Goal: Task Accomplishment & Management: Use online tool/utility

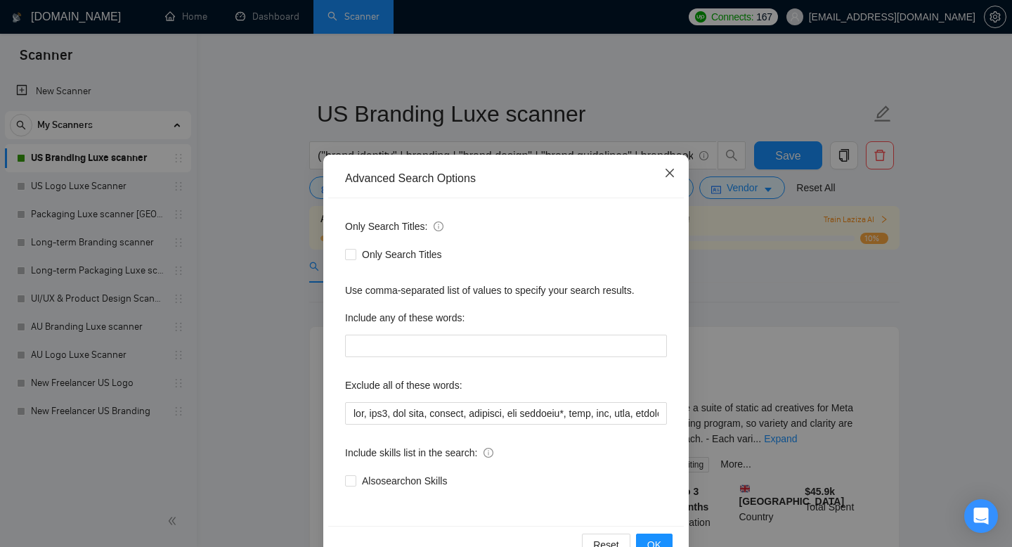
click at [674, 174] on span "Close" at bounding box center [670, 174] width 38 height 38
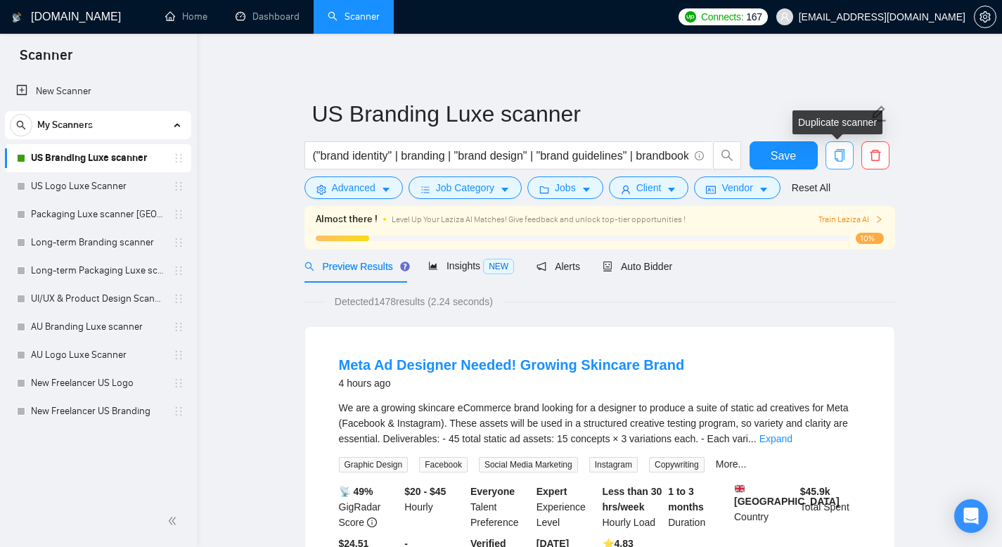
click at [837, 160] on icon "copy" at bounding box center [839, 155] width 13 height 13
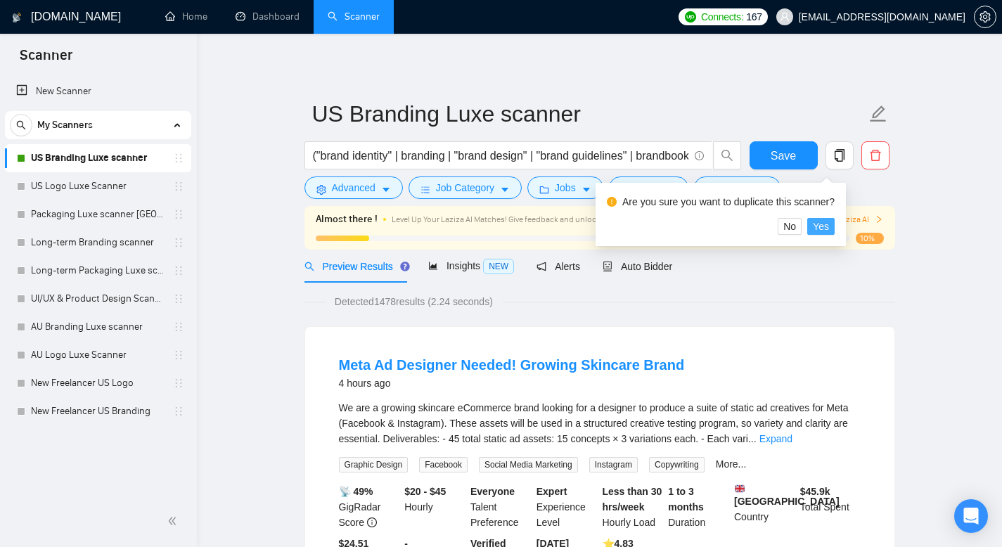
click at [828, 229] on span "Yes" at bounding box center [821, 226] width 16 height 15
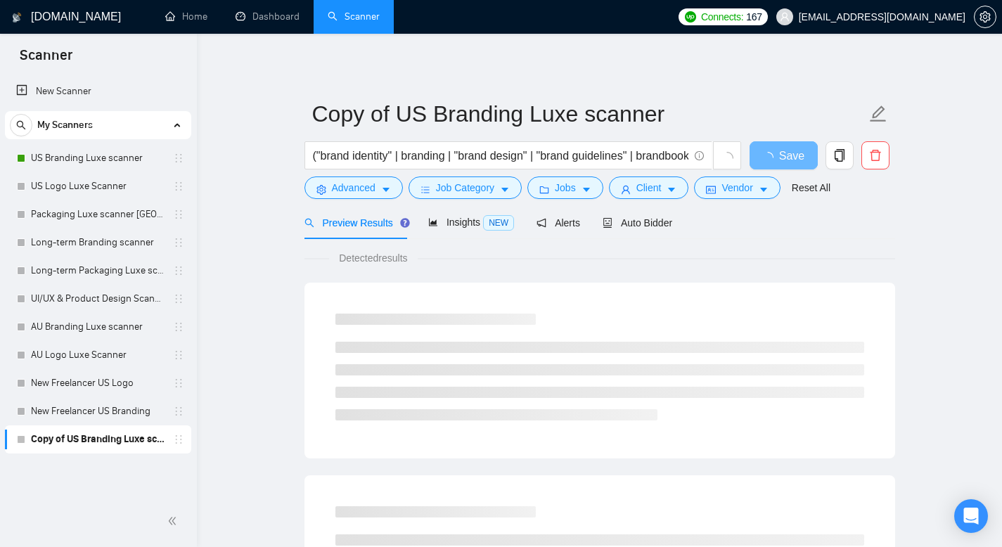
click at [164, 436] on link "Copy of US Branding Luxe scanner" at bounding box center [98, 439] width 134 height 28
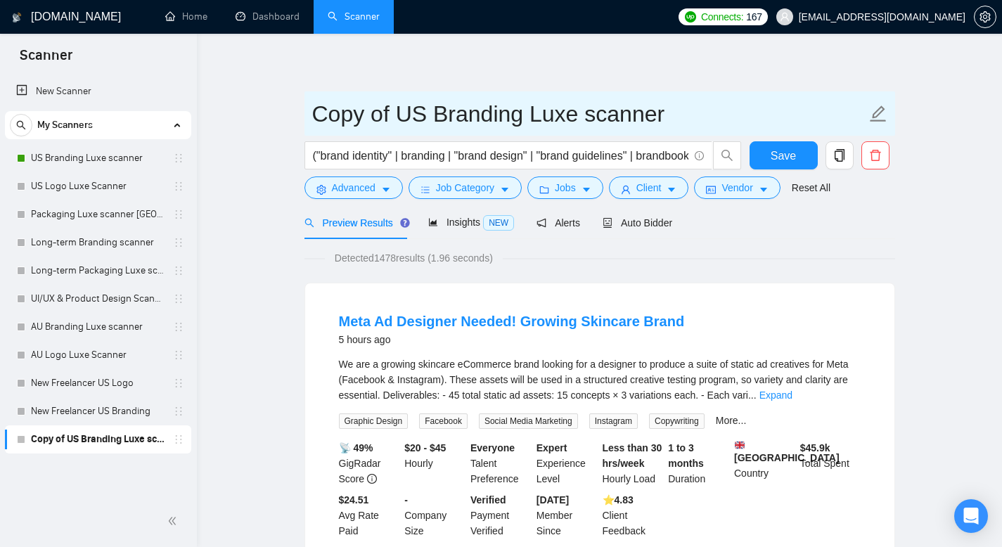
drag, startPoint x: 576, startPoint y: 113, endPoint x: 289, endPoint y: 58, distance: 292.7
drag, startPoint x: 517, startPoint y: 114, endPoint x: 451, endPoint y: 115, distance: 66.8
click at [451, 115] on input "Presentation Zhenya scanner" at bounding box center [589, 113] width 554 height 35
click at [550, 110] on input "Presentation scanner" at bounding box center [589, 113] width 554 height 35
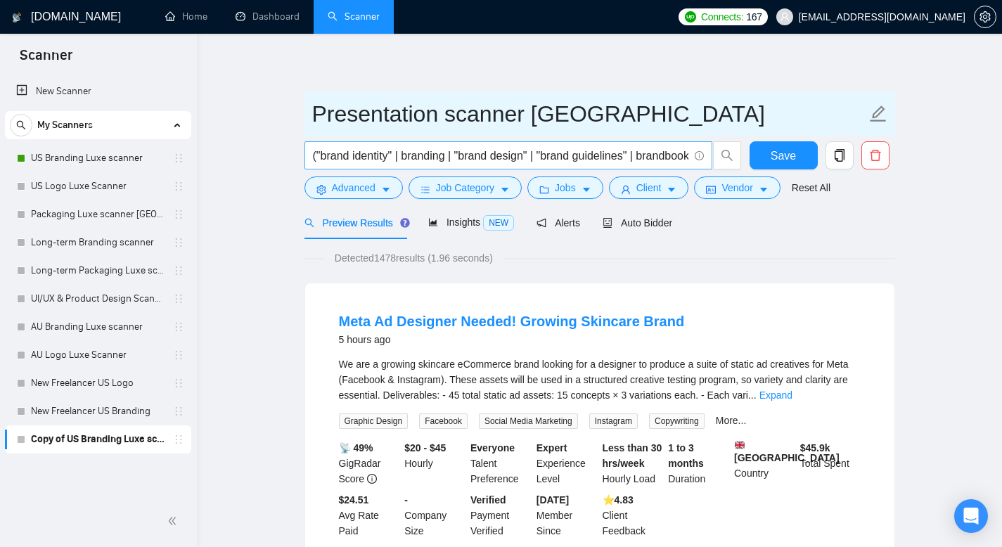
type input "Presentation scanner [GEOGRAPHIC_DATA]"
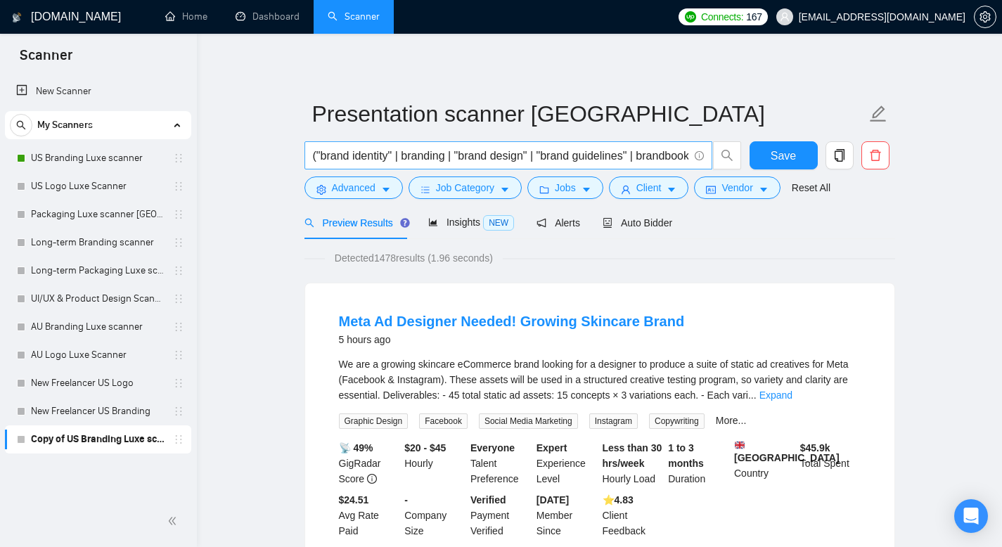
click at [310, 150] on span "("brand identity" | branding | "brand design" | "brand guidelines" | brandbook …" at bounding box center [508, 155] width 408 height 28
drag, startPoint x: 687, startPoint y: 154, endPoint x: 169, endPoint y: 132, distance: 517.8
paste input "usiness presentation" | "pitch deck" | "sales deck" | "investor presentation" |…"
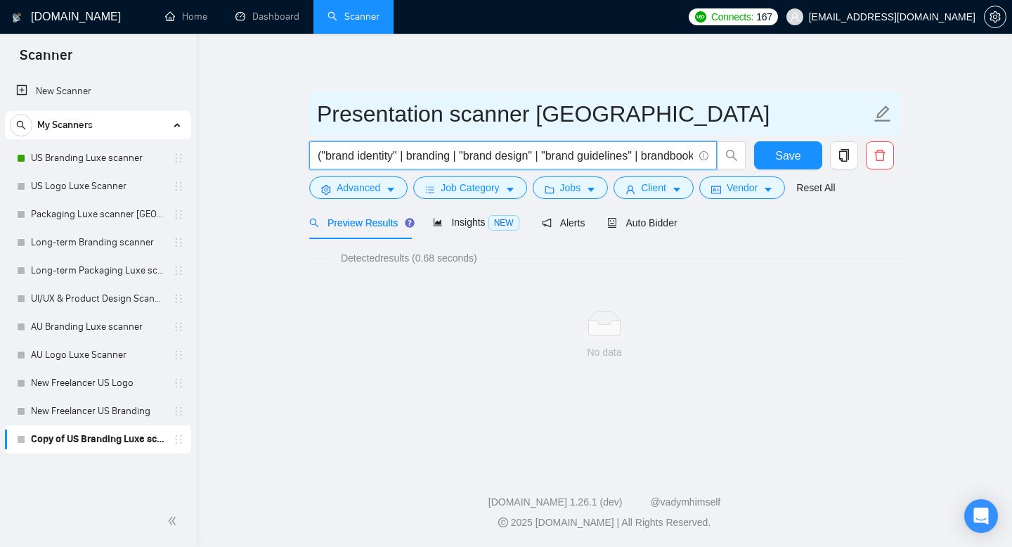
type input "("brand identity" | branding | "brand design" | "brand guidelines" | brandbook …"
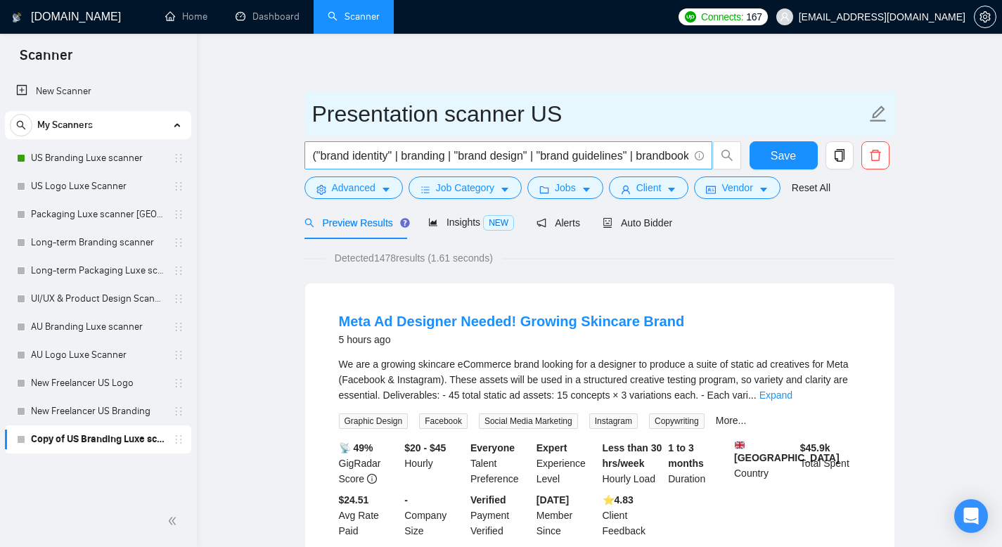
type input "Presentation scanner US"
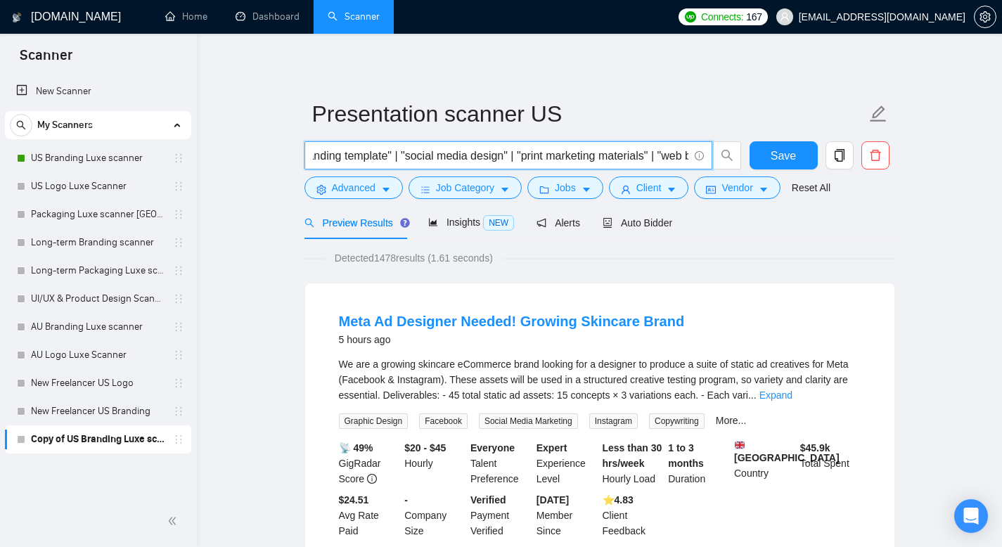
scroll to position [0, 596]
drag, startPoint x: 313, startPoint y: 155, endPoint x: 848, endPoint y: 229, distance: 539.3
paste input "presentation design" | "business presentation" | "pitch deck" | "investor prese…"
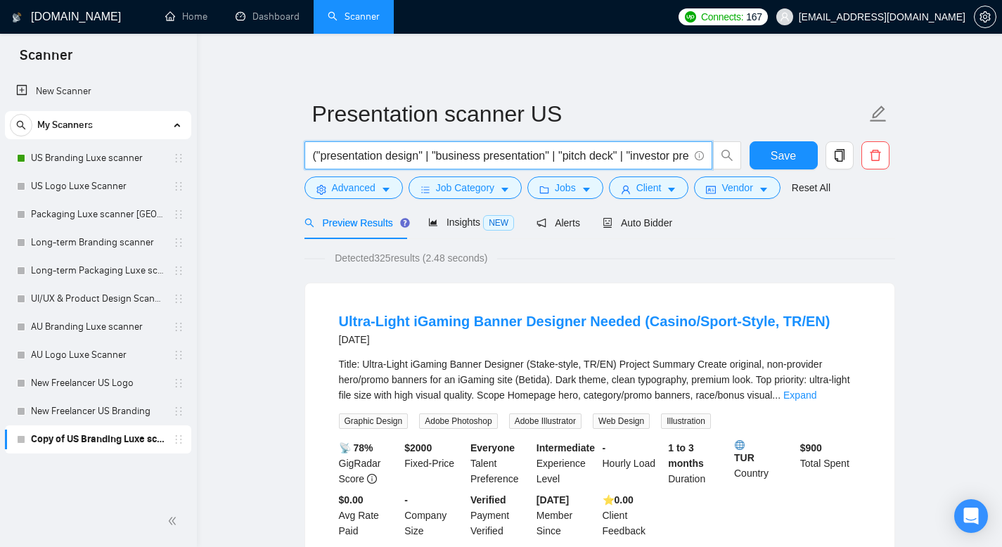
click at [313, 153] on input "("presentation design" | "business presentation" | "pitch deck" | "investor pre…" at bounding box center [500, 156] width 375 height 18
type input "("presentation design" | "business presentation" | "pitch deck" | "investor pre…"
click at [557, 263] on div "Detected 325 results (2.48 seconds)" at bounding box center [599, 257] width 590 height 15
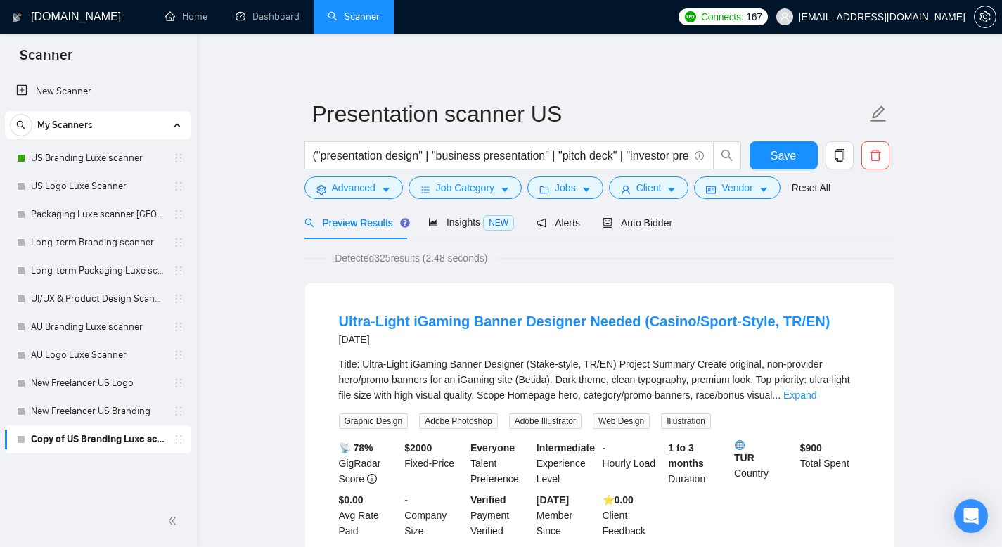
click at [347, 221] on span "Preview Results" at bounding box center [354, 222] width 101 height 11
click at [369, 188] on span "Advanced" at bounding box center [354, 187] width 44 height 15
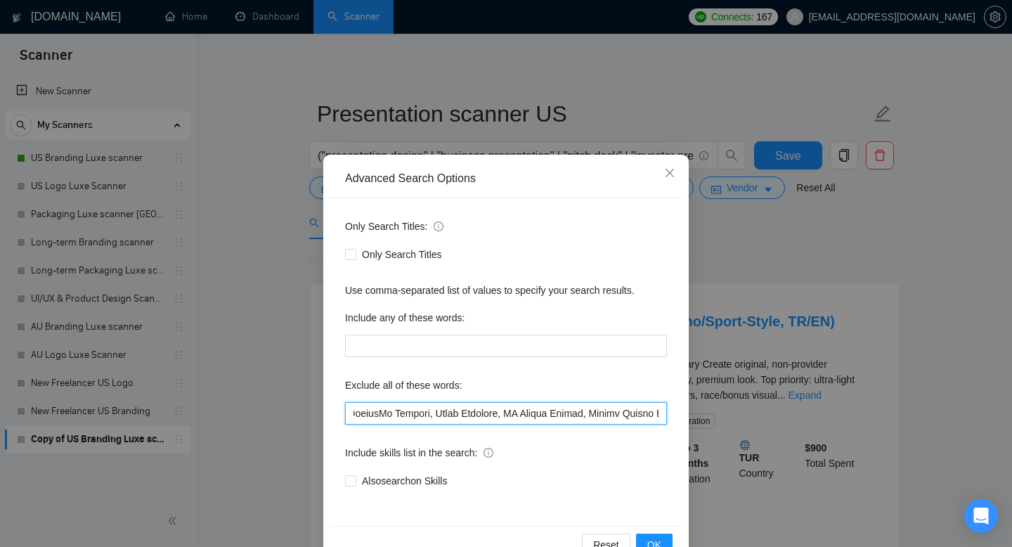
scroll to position [0, 5288]
drag, startPoint x: 344, startPoint y: 413, endPoint x: 912, endPoint y: 446, distance: 568.9
click at [912, 446] on div "Advanced Search Options Only Search Titles: Only Search Titles Use comma-separa…" at bounding box center [506, 273] width 1012 height 547
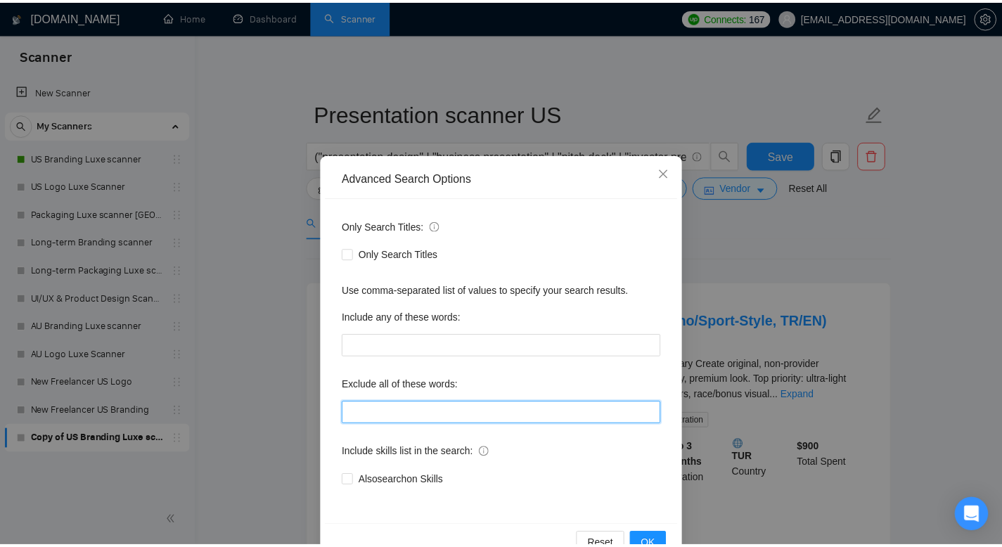
scroll to position [0, 0]
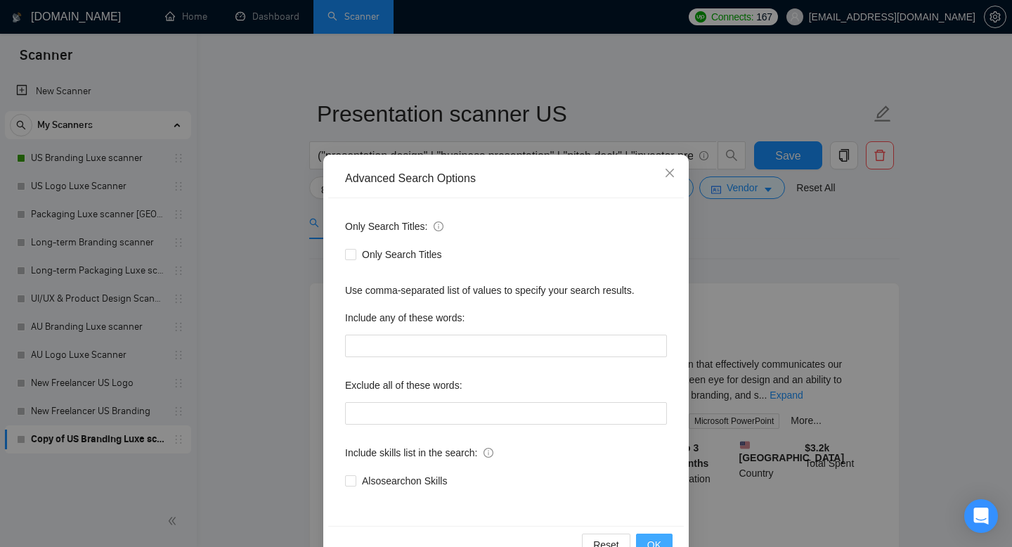
click at [654, 539] on span "OK" at bounding box center [654, 544] width 14 height 15
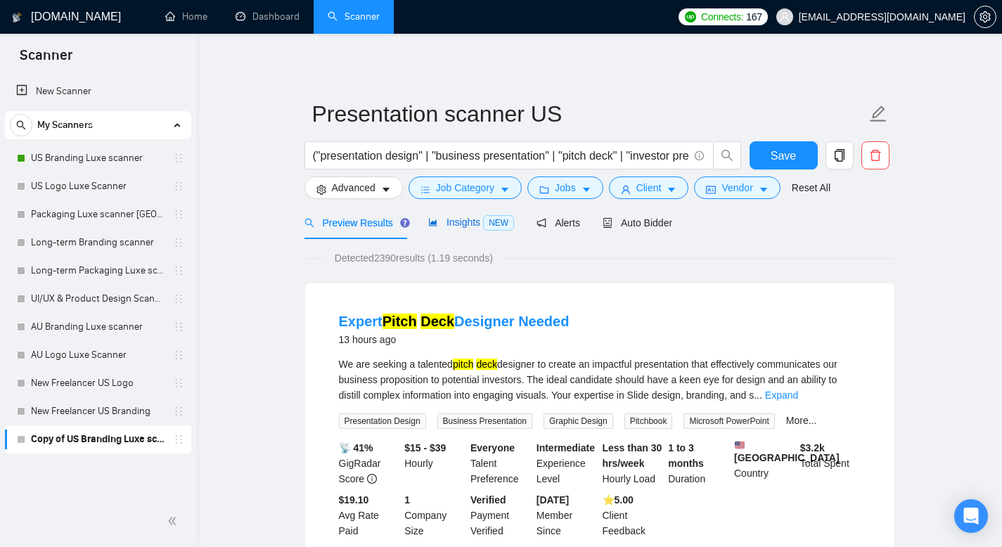
click at [463, 228] on span "Insights NEW" at bounding box center [471, 221] width 86 height 11
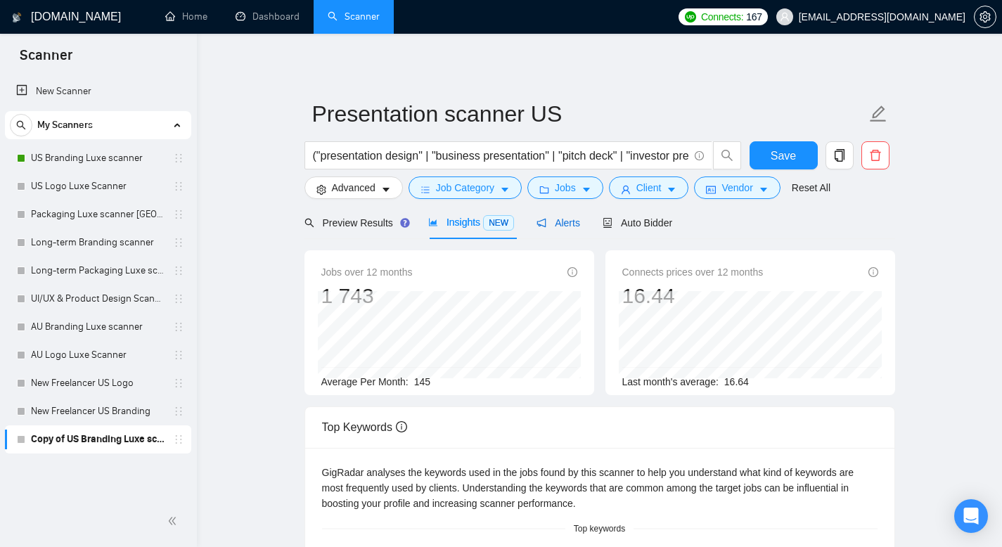
click at [568, 224] on span "Alerts" at bounding box center [558, 222] width 44 height 11
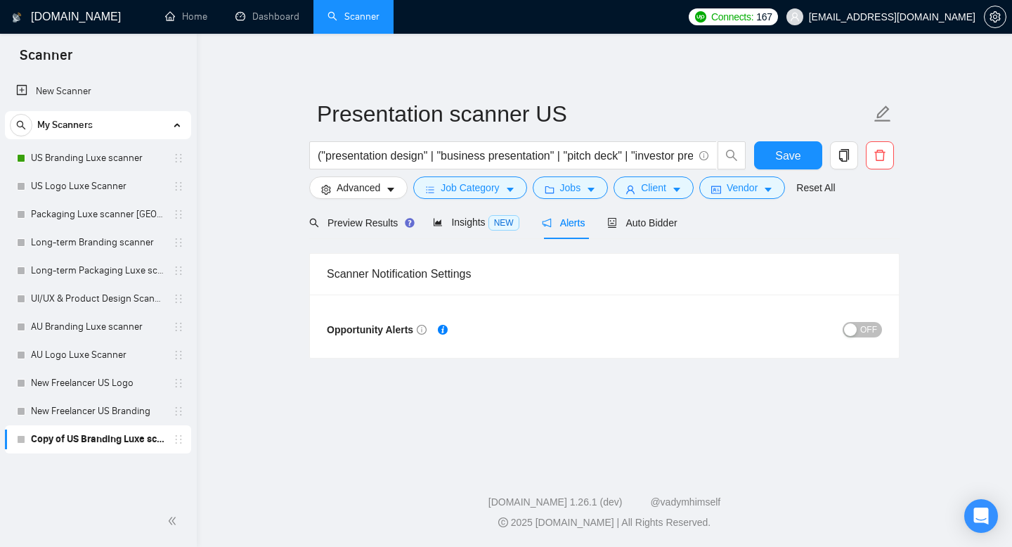
click at [875, 330] on span "OFF" at bounding box center [868, 329] width 17 height 15
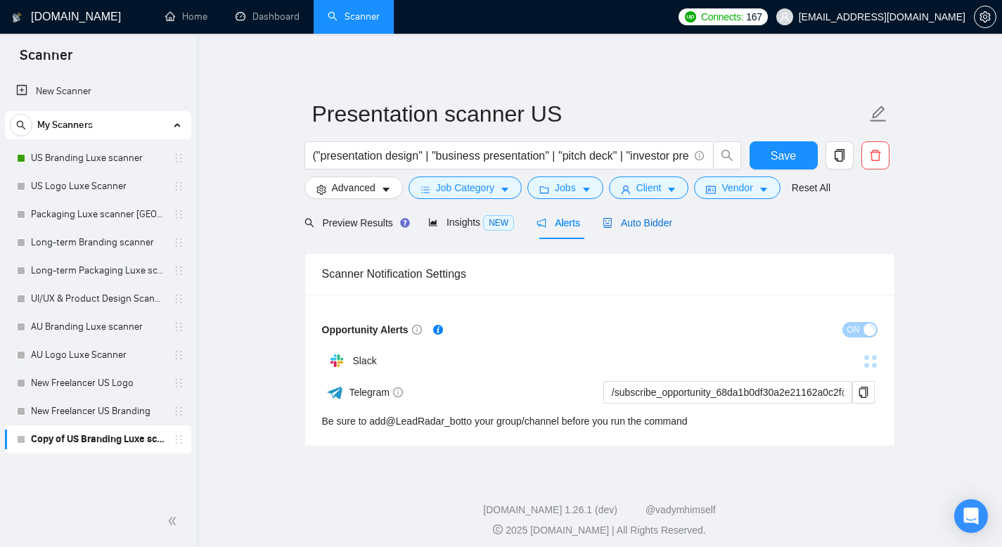
click at [649, 226] on span "Auto Bidder" at bounding box center [637, 222] width 70 height 11
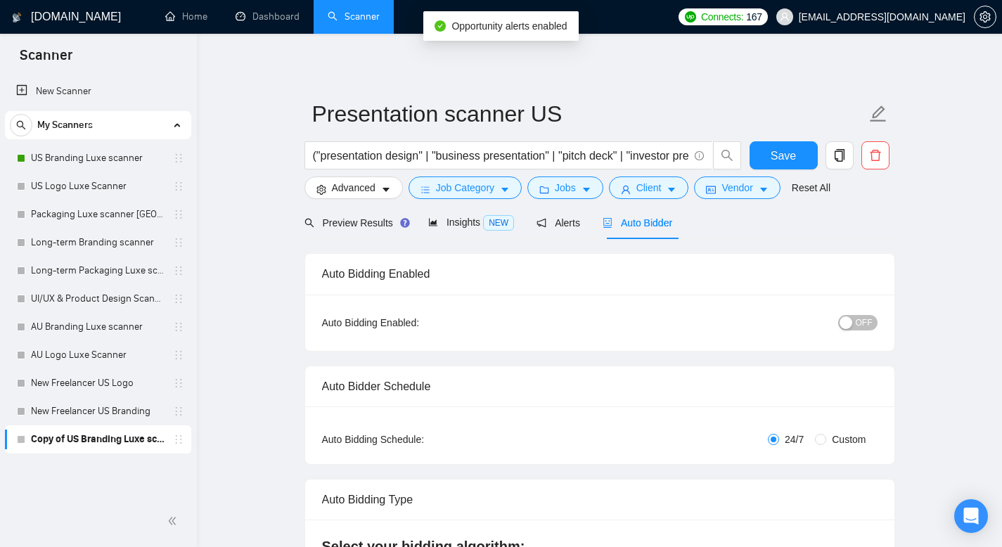
click at [863, 329] on span "OFF" at bounding box center [863, 322] width 17 height 15
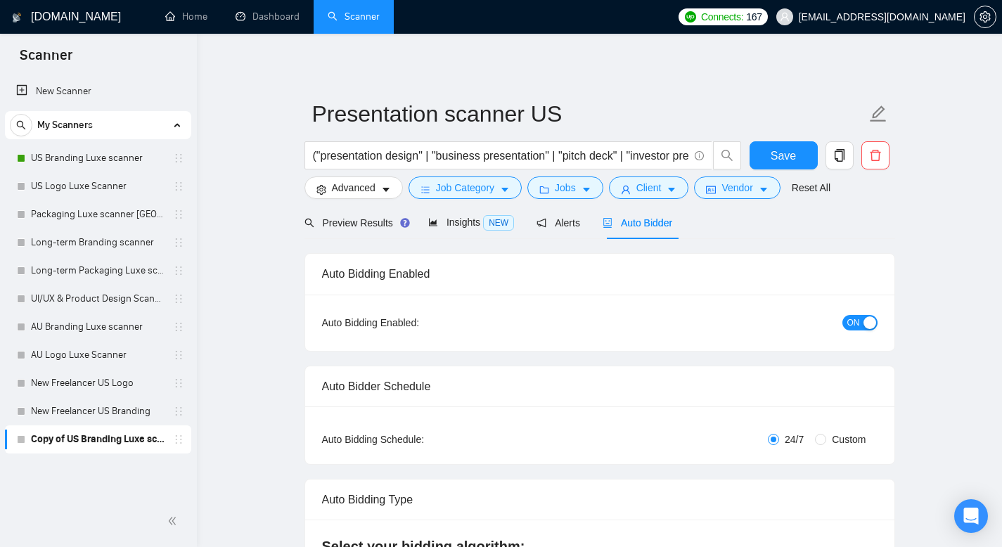
drag, startPoint x: 862, startPoint y: 323, endPoint x: 846, endPoint y: 352, distance: 33.0
click at [863, 323] on div "button" at bounding box center [869, 322] width 13 height 13
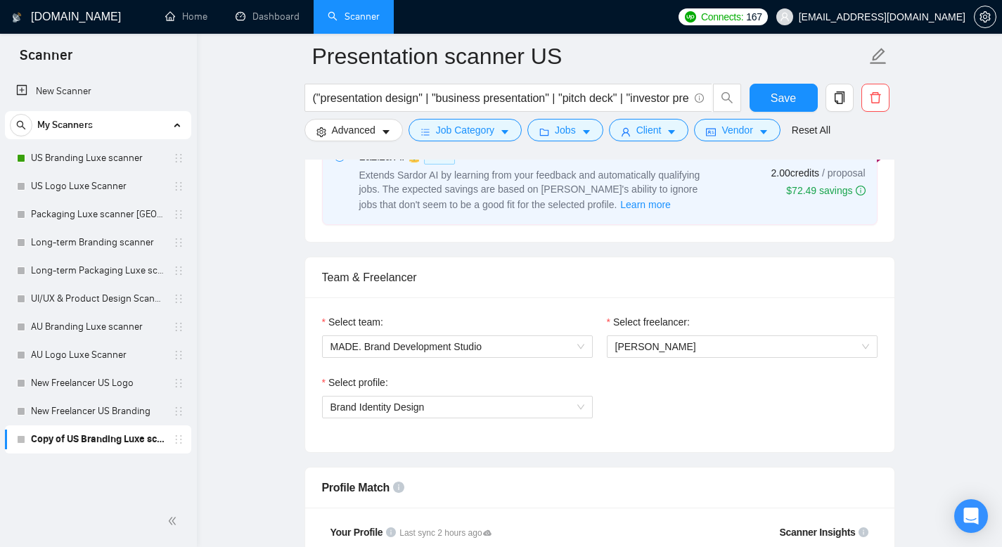
scroll to position [621, 0]
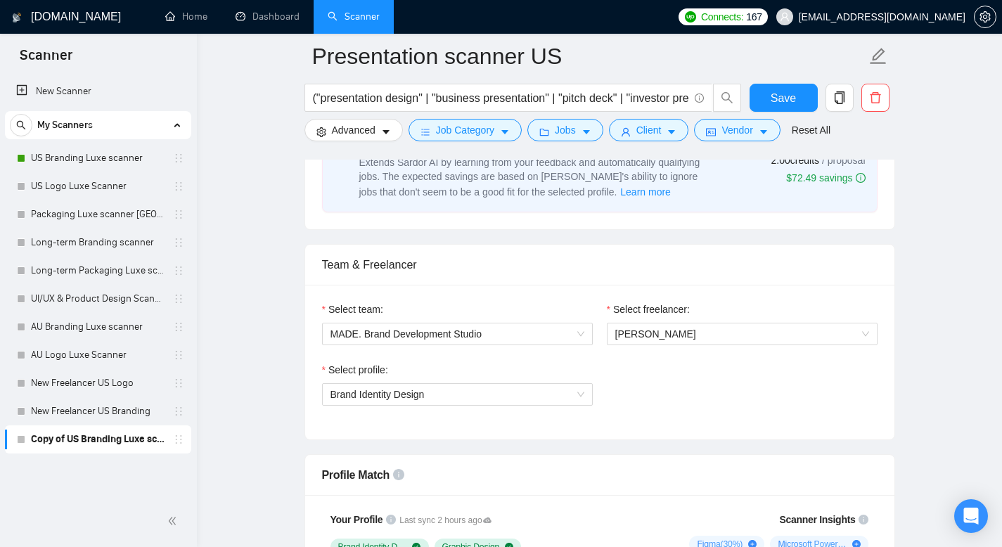
click at [457, 360] on div "Select team: MADE. Brand Development Studio" at bounding box center [457, 332] width 285 height 60
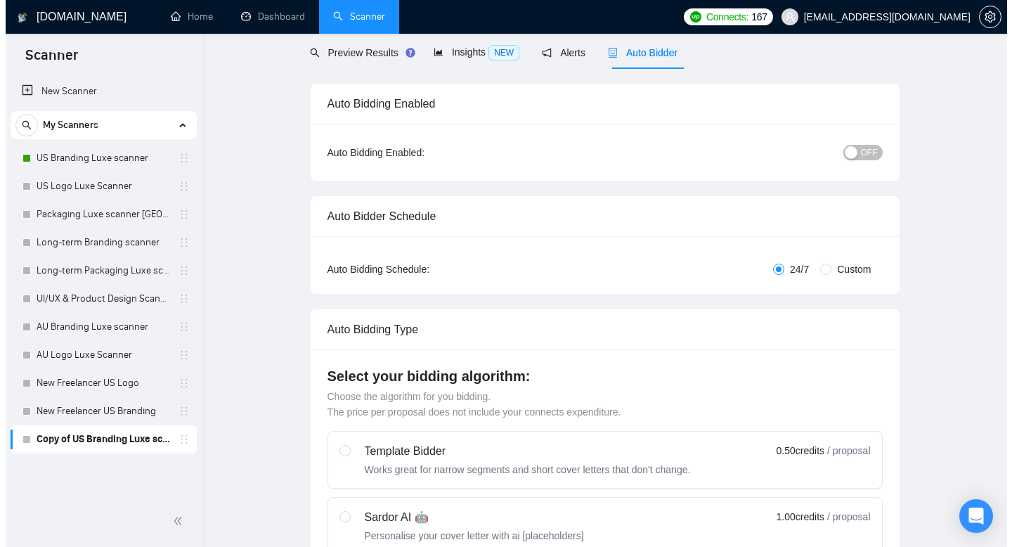
scroll to position [0, 0]
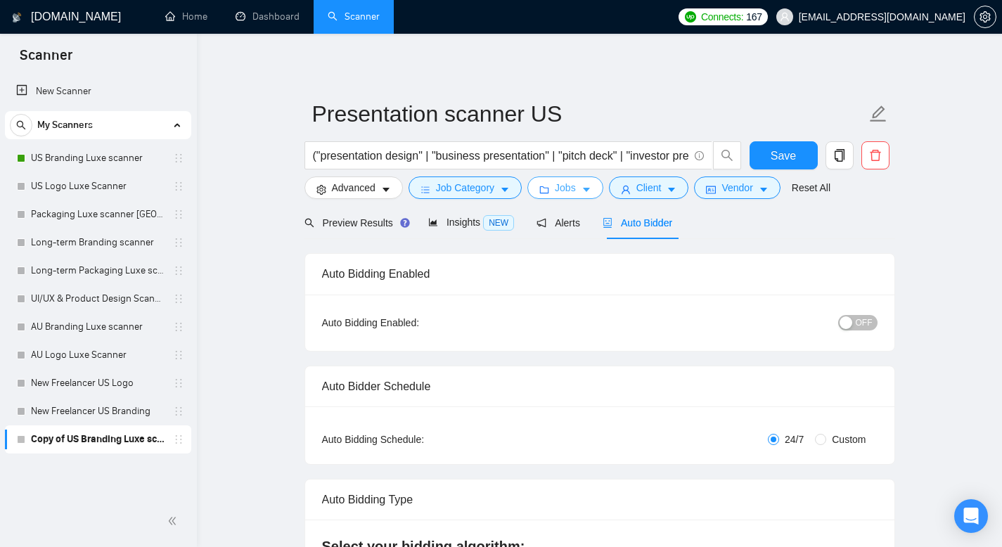
click at [580, 196] on button "Jobs" at bounding box center [565, 187] width 76 height 22
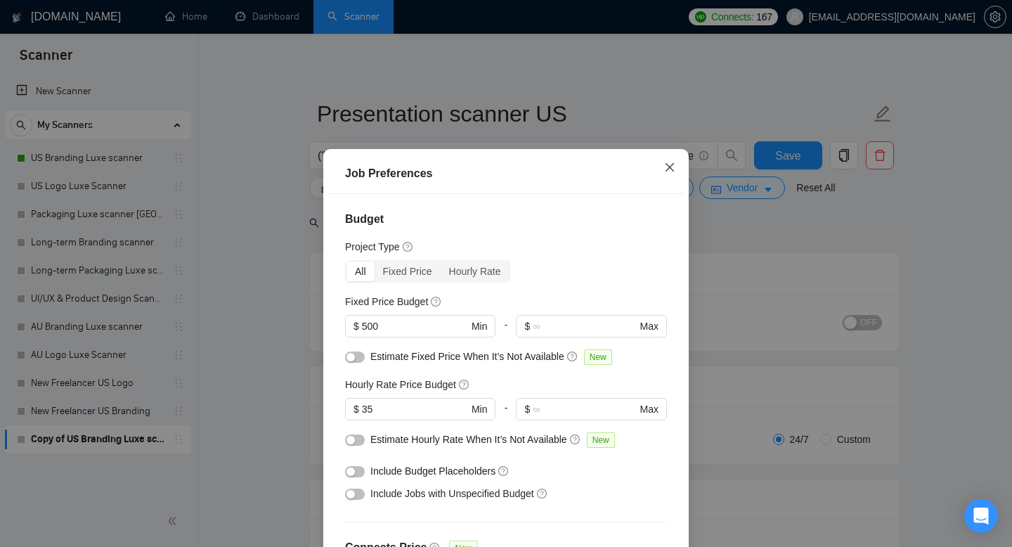
click at [666, 167] on icon "close" at bounding box center [670, 167] width 8 height 8
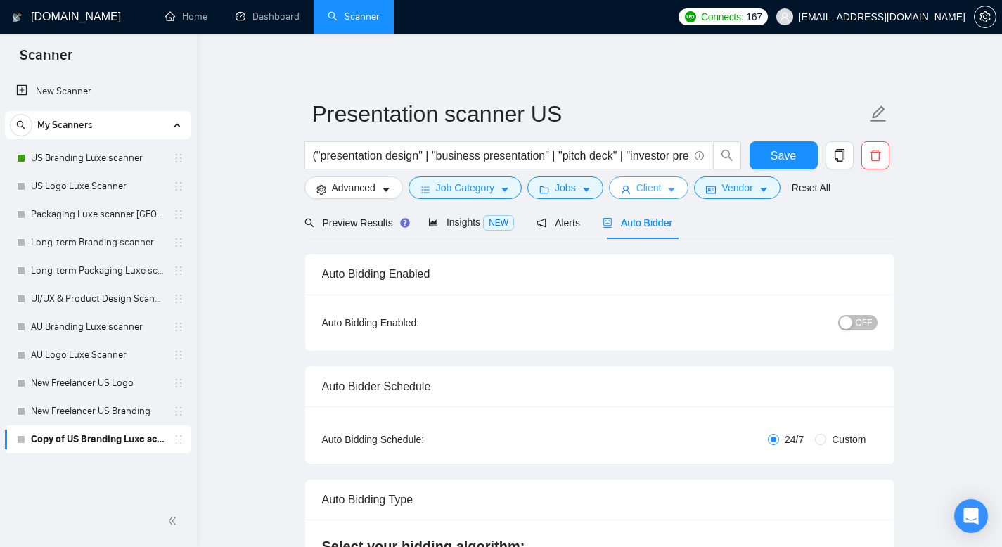
click at [672, 192] on button "Client" at bounding box center [649, 187] width 80 height 22
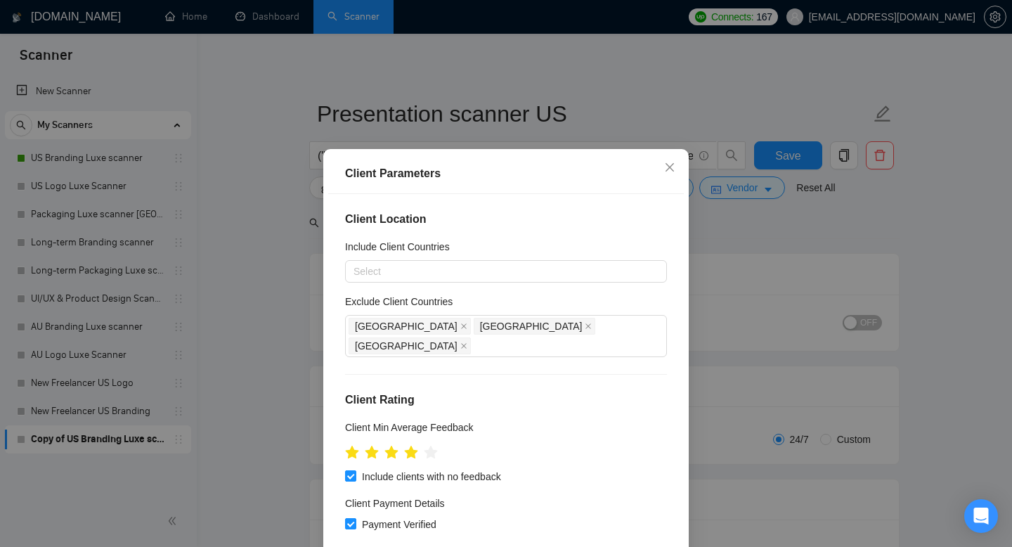
click at [704, 236] on div "Client Parameters Client Location Include Client Countries Select Exclude Clien…" at bounding box center [506, 273] width 1012 height 547
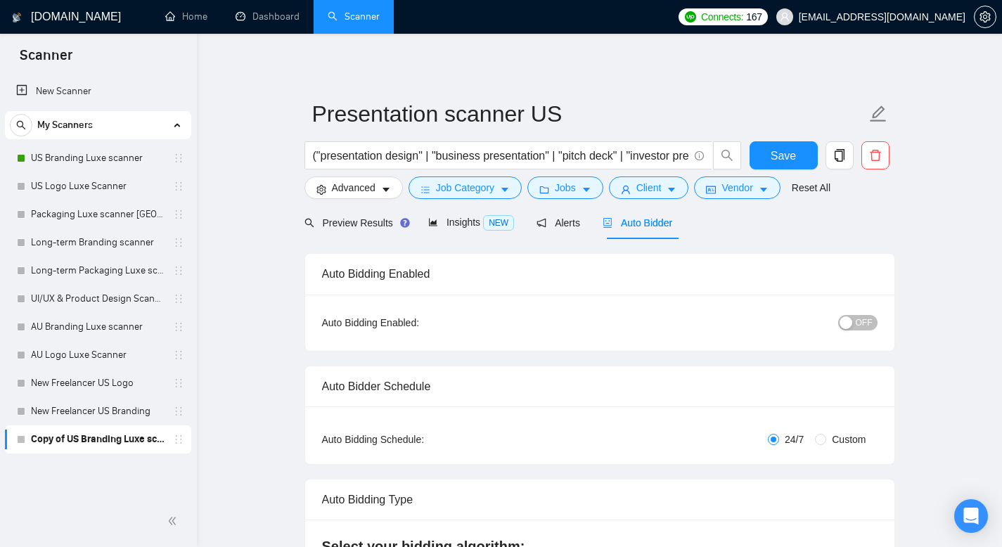
click at [606, 198] on div "Jobs" at bounding box center [565, 187] width 82 height 22
click at [582, 193] on button "Jobs" at bounding box center [565, 187] width 76 height 22
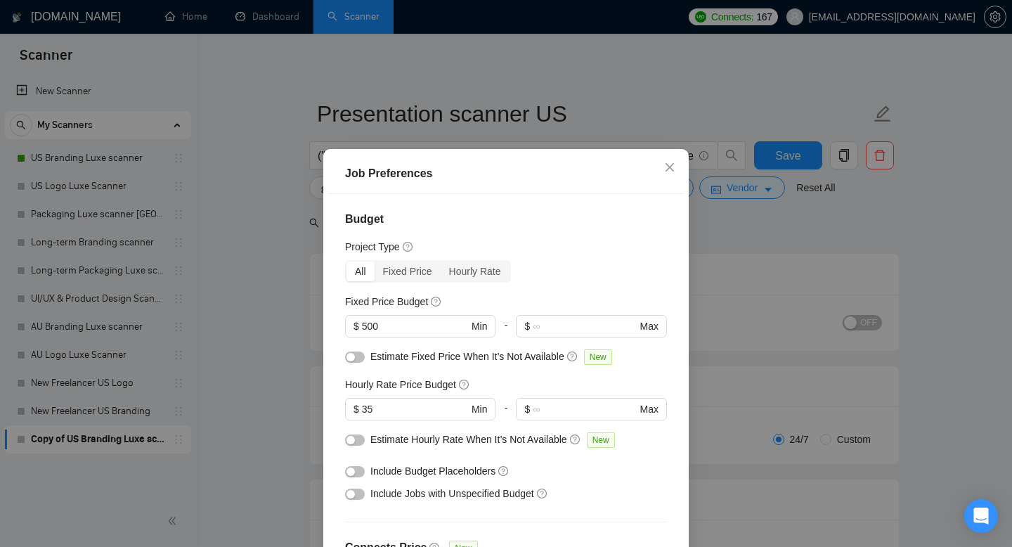
drag, startPoint x: 380, startPoint y: 318, endPoint x: 331, endPoint y: 318, distance: 48.5
click at [331, 318] on div "Budget Project Type All Fixed Price Hourly Rate Fixed Price Budget $ 500 Min - …" at bounding box center [506, 385] width 356 height 383
drag, startPoint x: 389, startPoint y: 332, endPoint x: 317, endPoint y: 317, distance: 73.2
click at [323, 322] on div "Job Preferences Budget Project Type All Fixed Price Hourly Rate Fixed Price Bud…" at bounding box center [505, 385] width 365 height 473
type input "300"
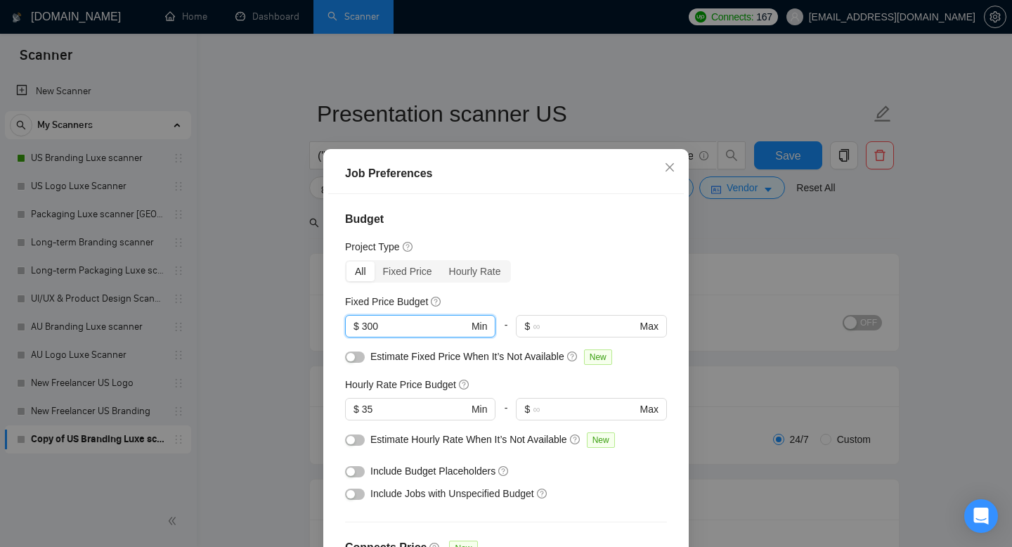
click at [431, 232] on div "Budget Project Type All Fixed Price Hourly Rate Fixed Price Budget 300 $ 300 Mi…" at bounding box center [506, 385] width 356 height 383
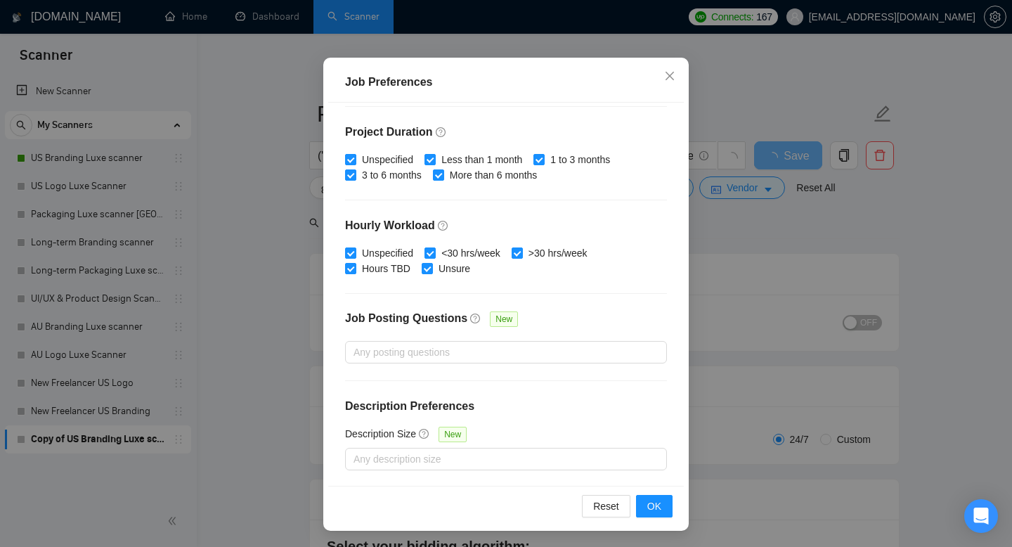
scroll to position [92, 0]
click at [660, 505] on button "OK" at bounding box center [654, 505] width 37 height 22
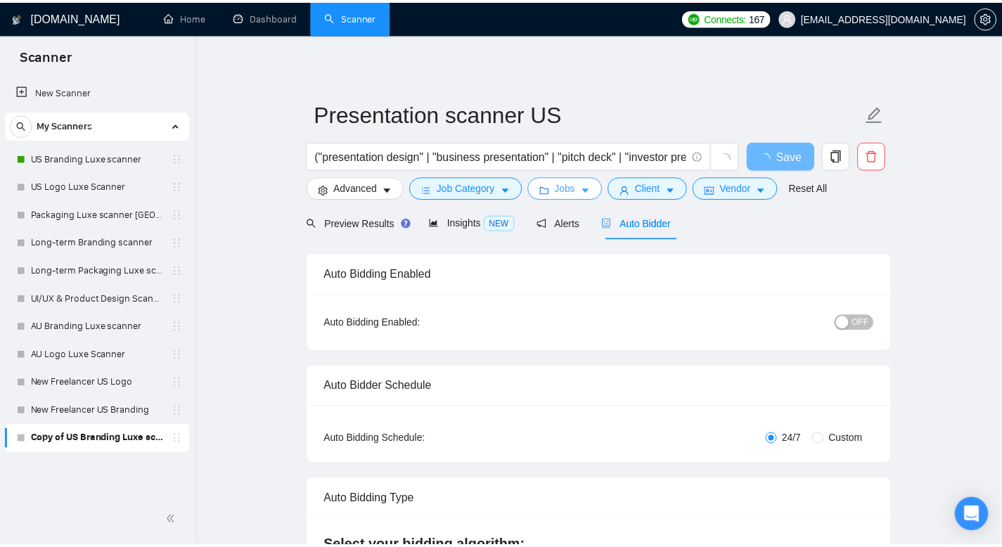
scroll to position [0, 0]
